Goal: Complete application form

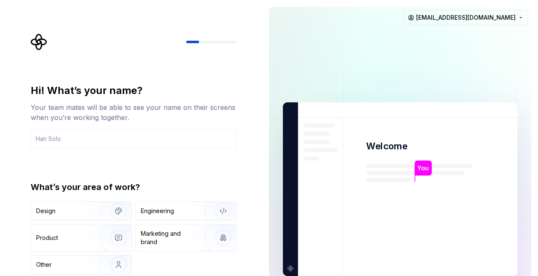
click at [153, 204] on div "Engineering" at bounding box center [186, 211] width 100 height 18
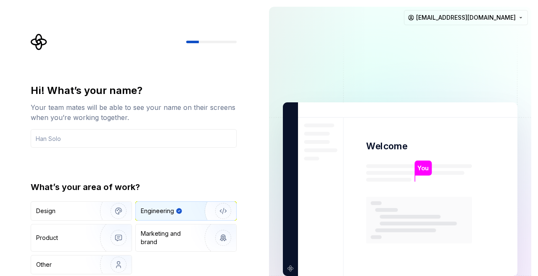
click at [44, 135] on input "text" at bounding box center [134, 138] width 206 height 18
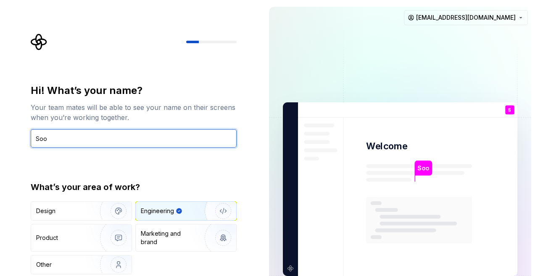
click at [59, 140] on input "Soo" at bounding box center [134, 138] width 206 height 18
type input "Solo"
